Goal: Task Accomplishment & Management: Use online tool/utility

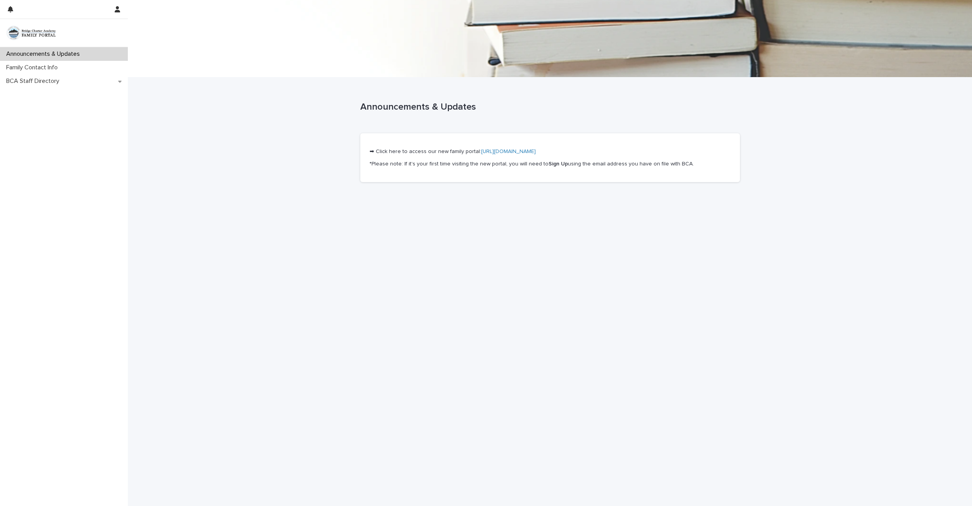
click at [503, 152] on link "[URL][DOMAIN_NAME]" at bounding box center [508, 151] width 55 height 5
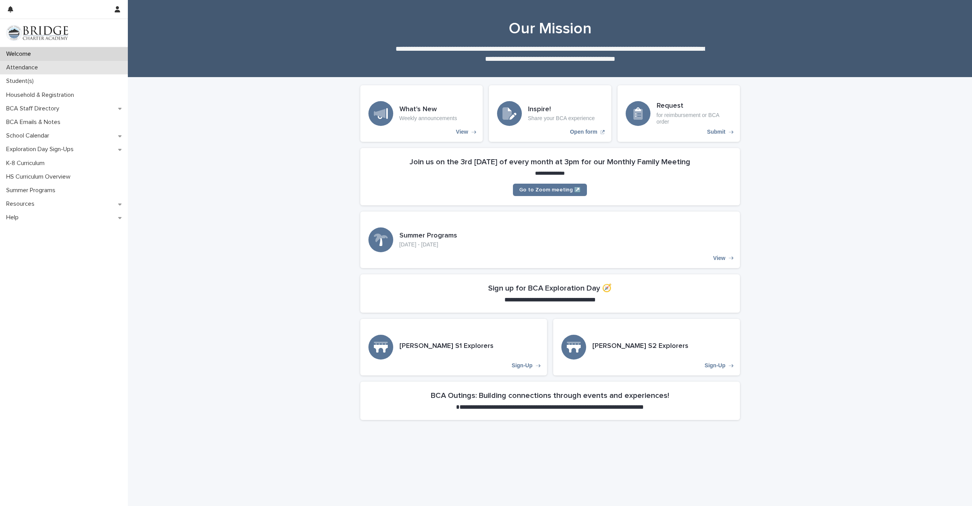
click at [14, 67] on p "Attendance" at bounding box center [23, 67] width 41 height 7
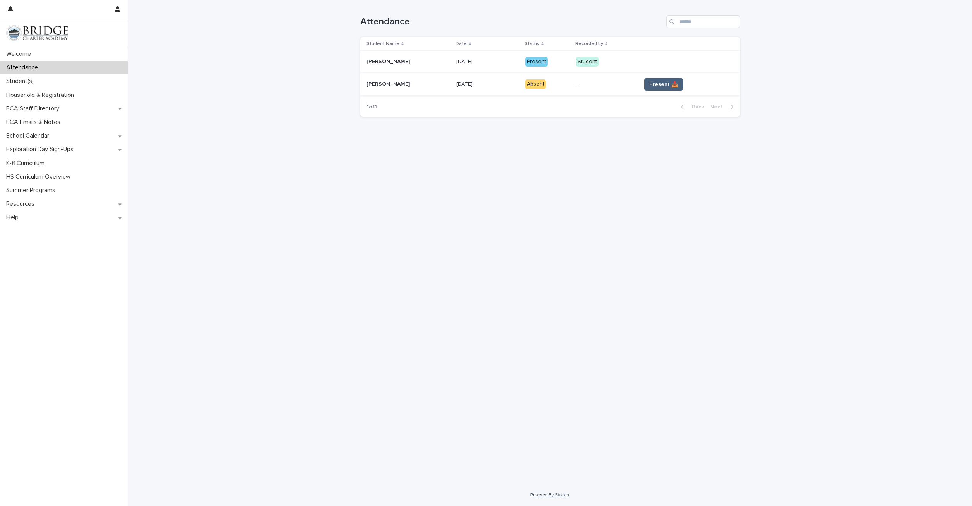
click at [649, 86] on span "Present 📥" at bounding box center [663, 85] width 29 height 8
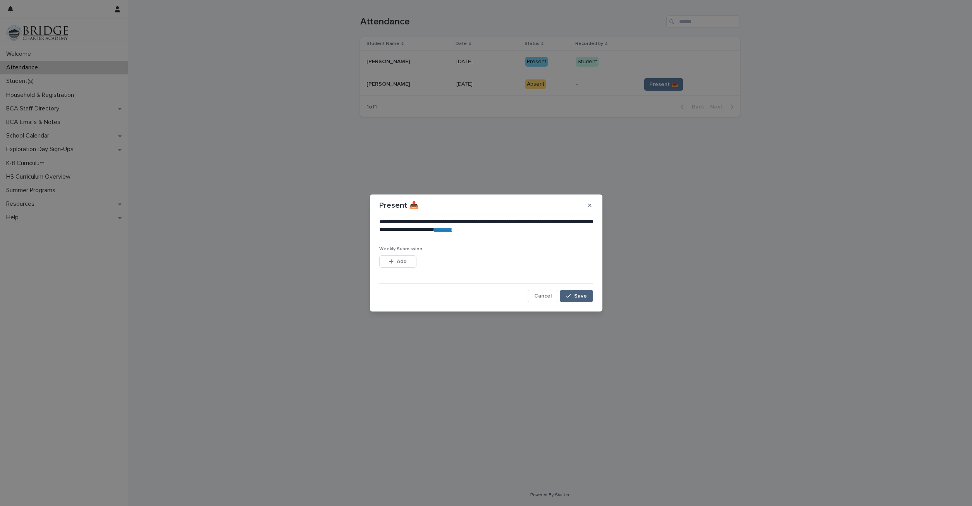
click at [576, 295] on span "Save" at bounding box center [580, 295] width 13 height 5
